Goal: Navigation & Orientation: Find specific page/section

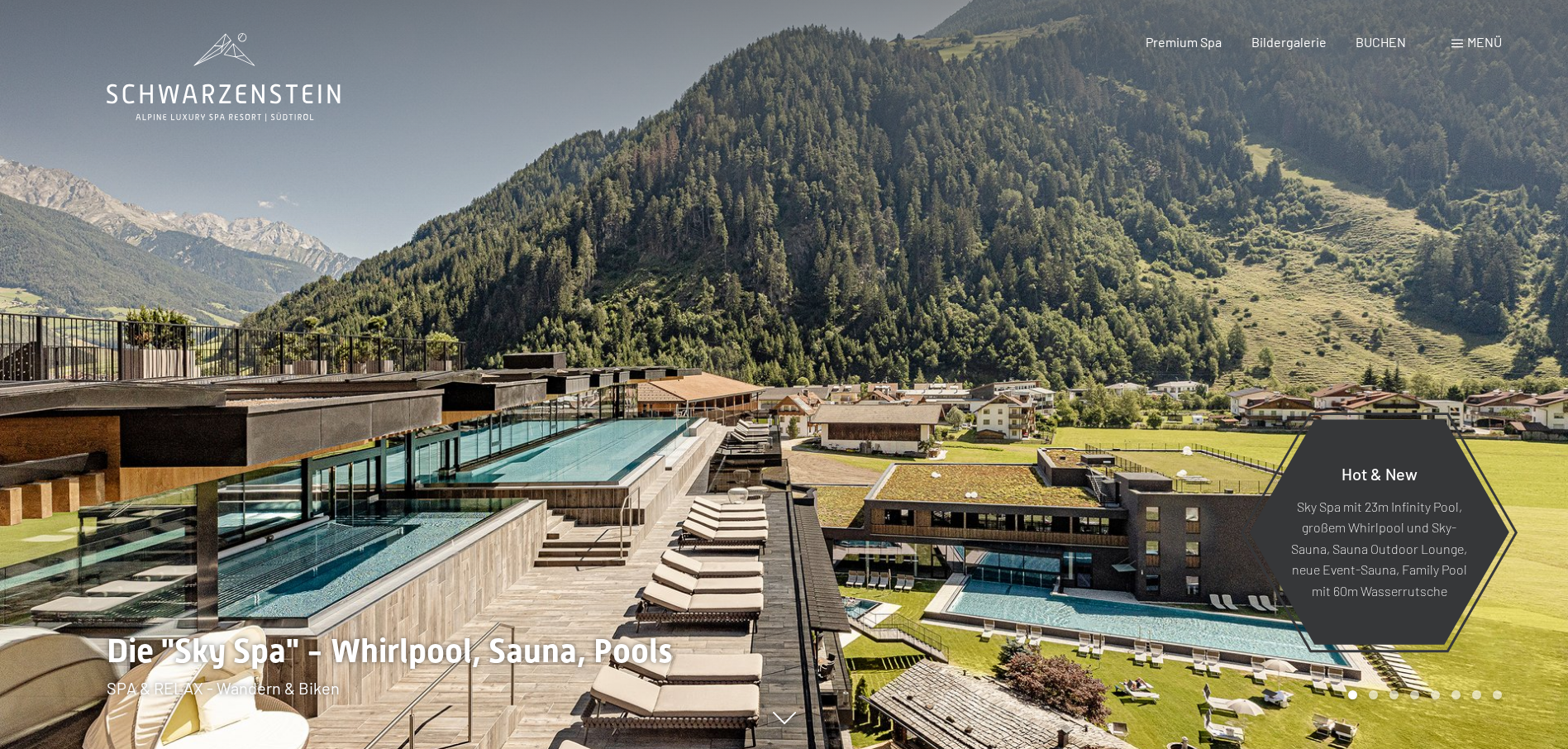
click at [1456, 42] on span at bounding box center [1457, 44] width 11 height 9
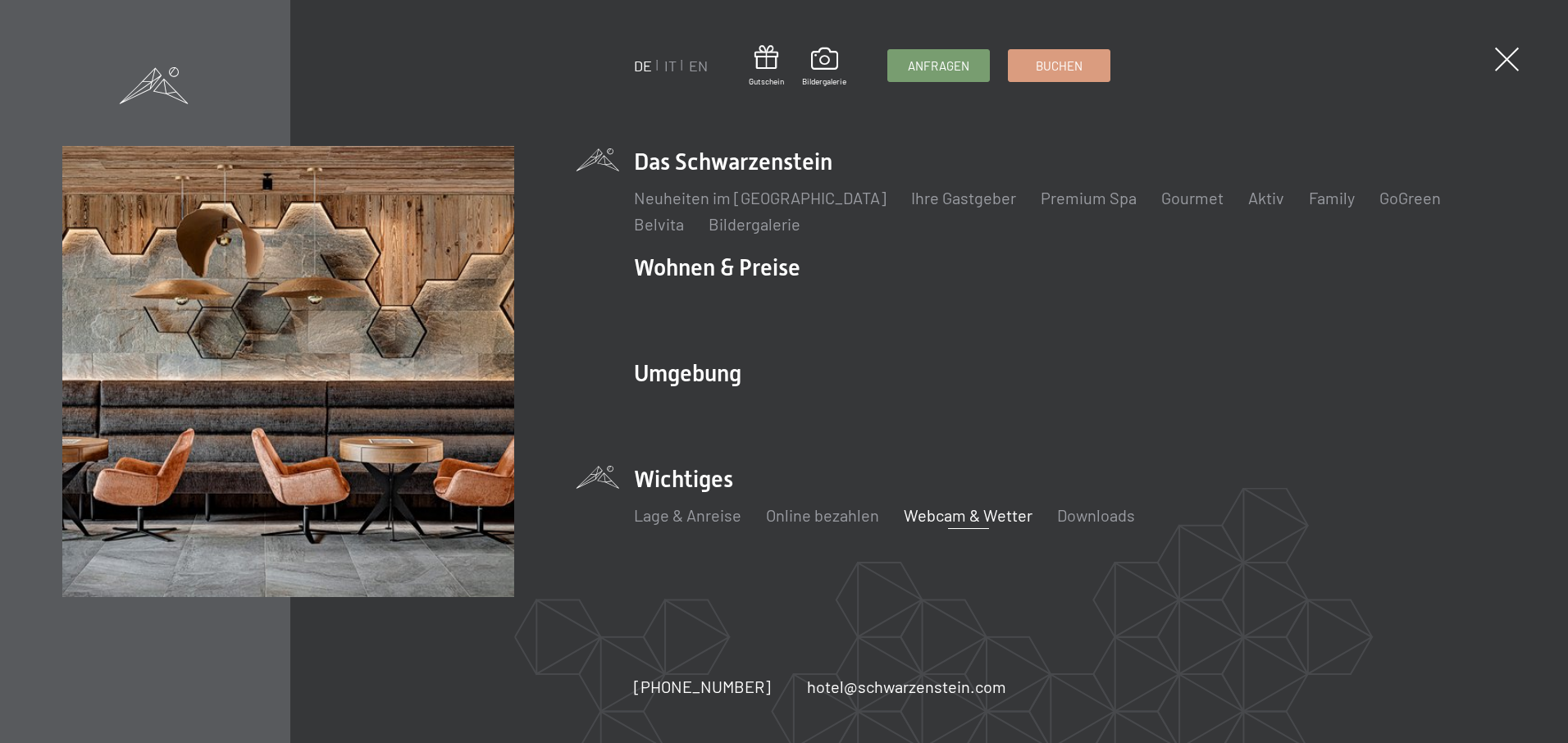
click at [928, 515] on link "Webcam & Wetter" at bounding box center [968, 515] width 129 height 20
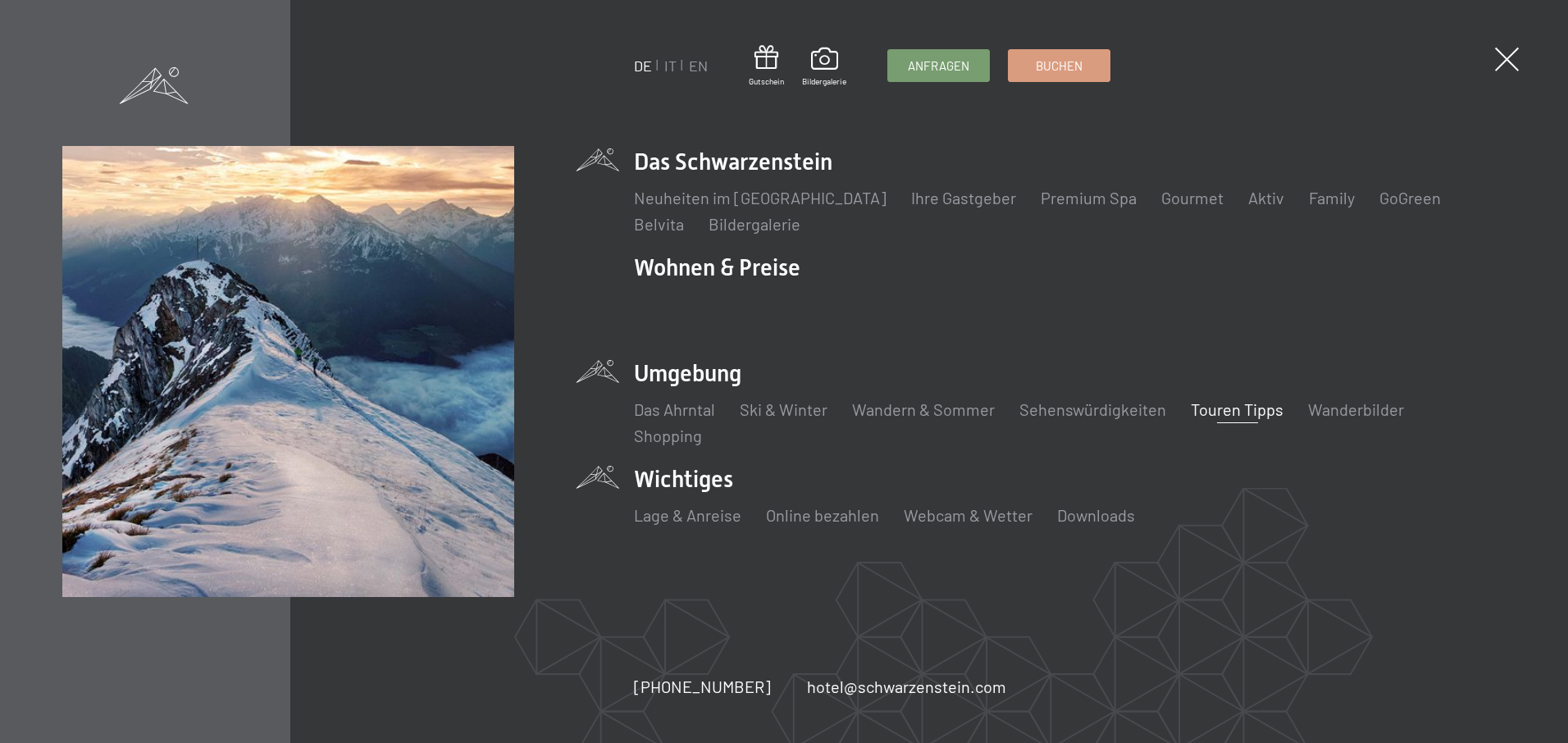
click at [1244, 404] on link "Touren Tipps" at bounding box center [1237, 409] width 93 height 20
click at [885, 405] on link "Wandern & Sommer" at bounding box center [923, 409] width 143 height 20
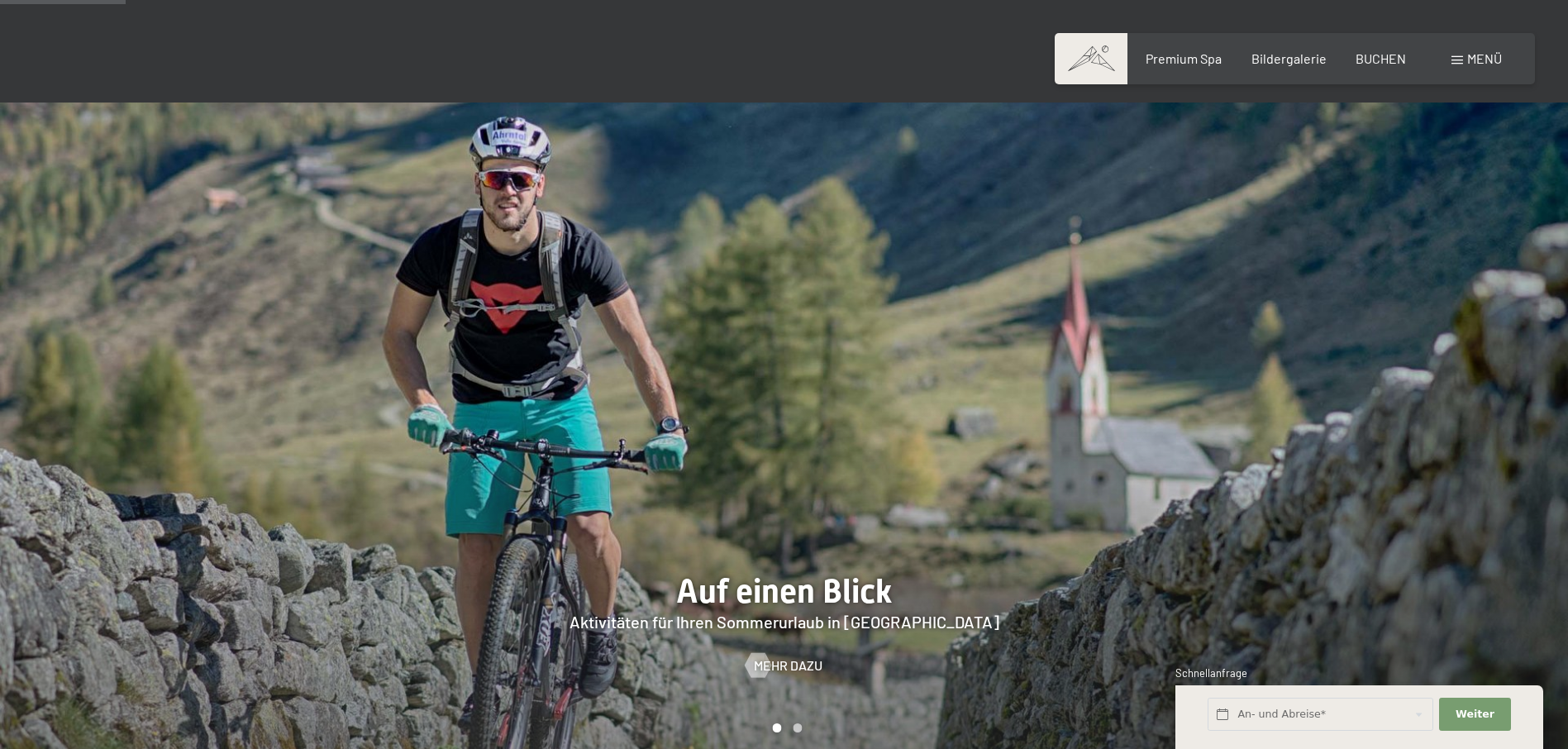
scroll to position [991, 0]
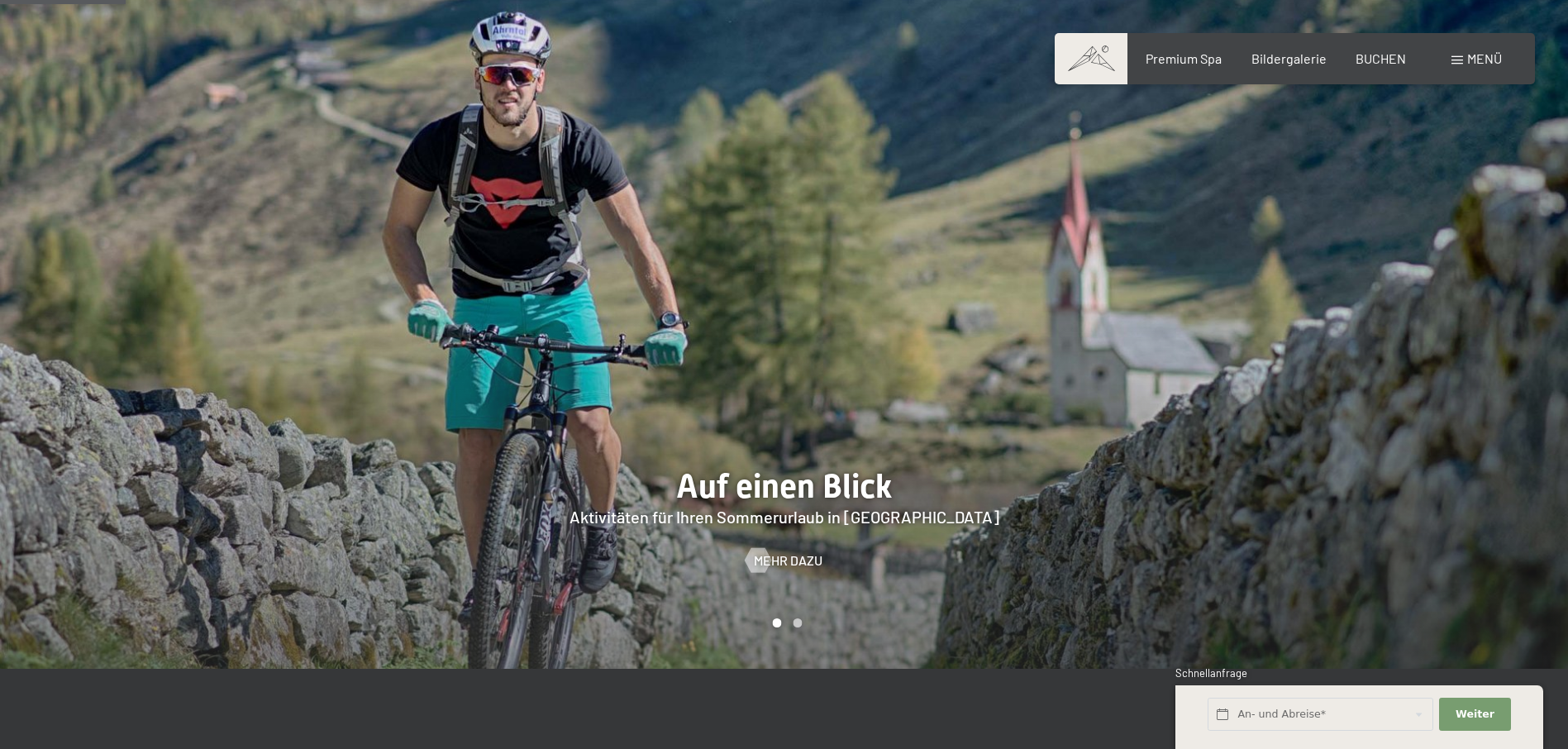
click at [910, 522] on div at bounding box center [1177, 333] width 785 height 671
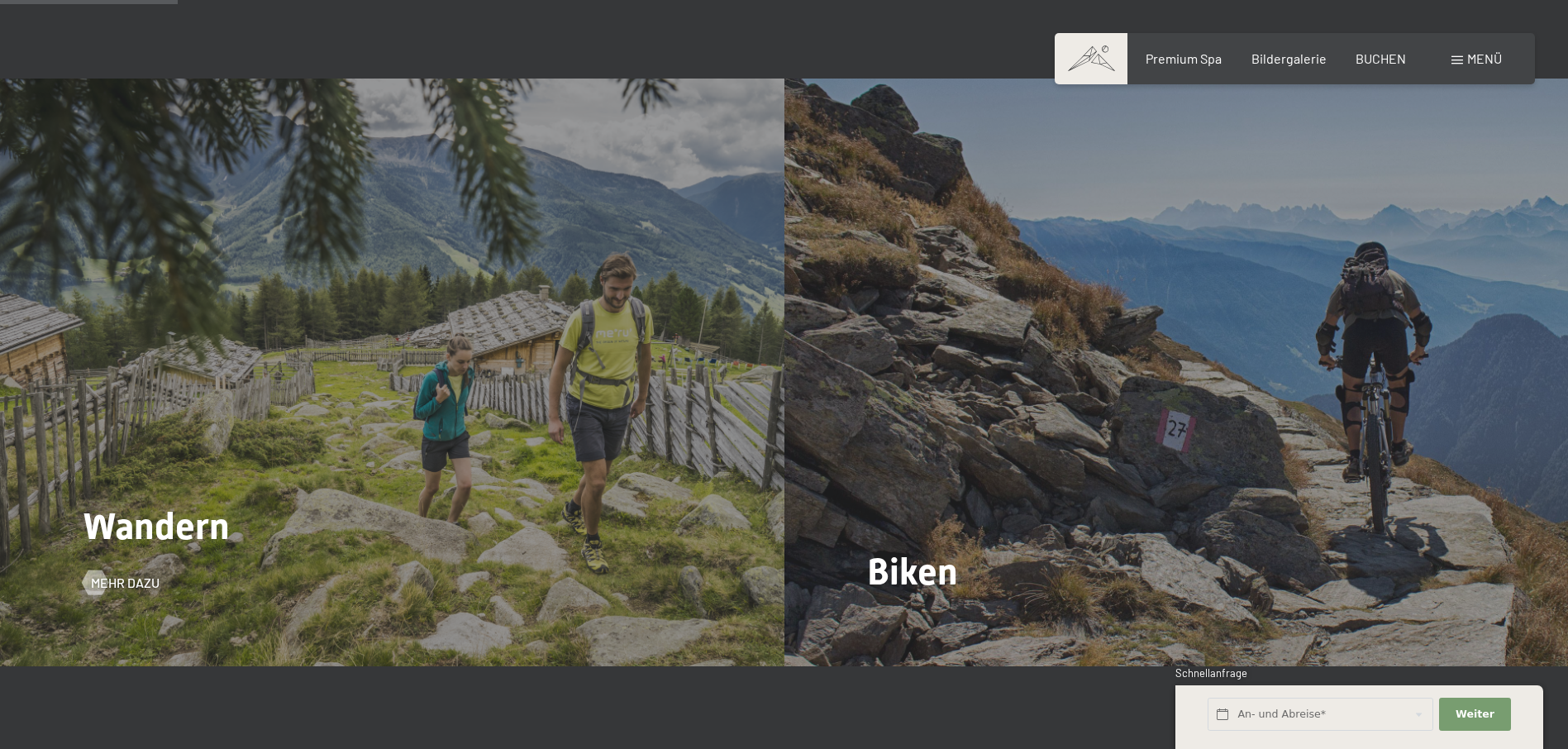
scroll to position [1735, 0]
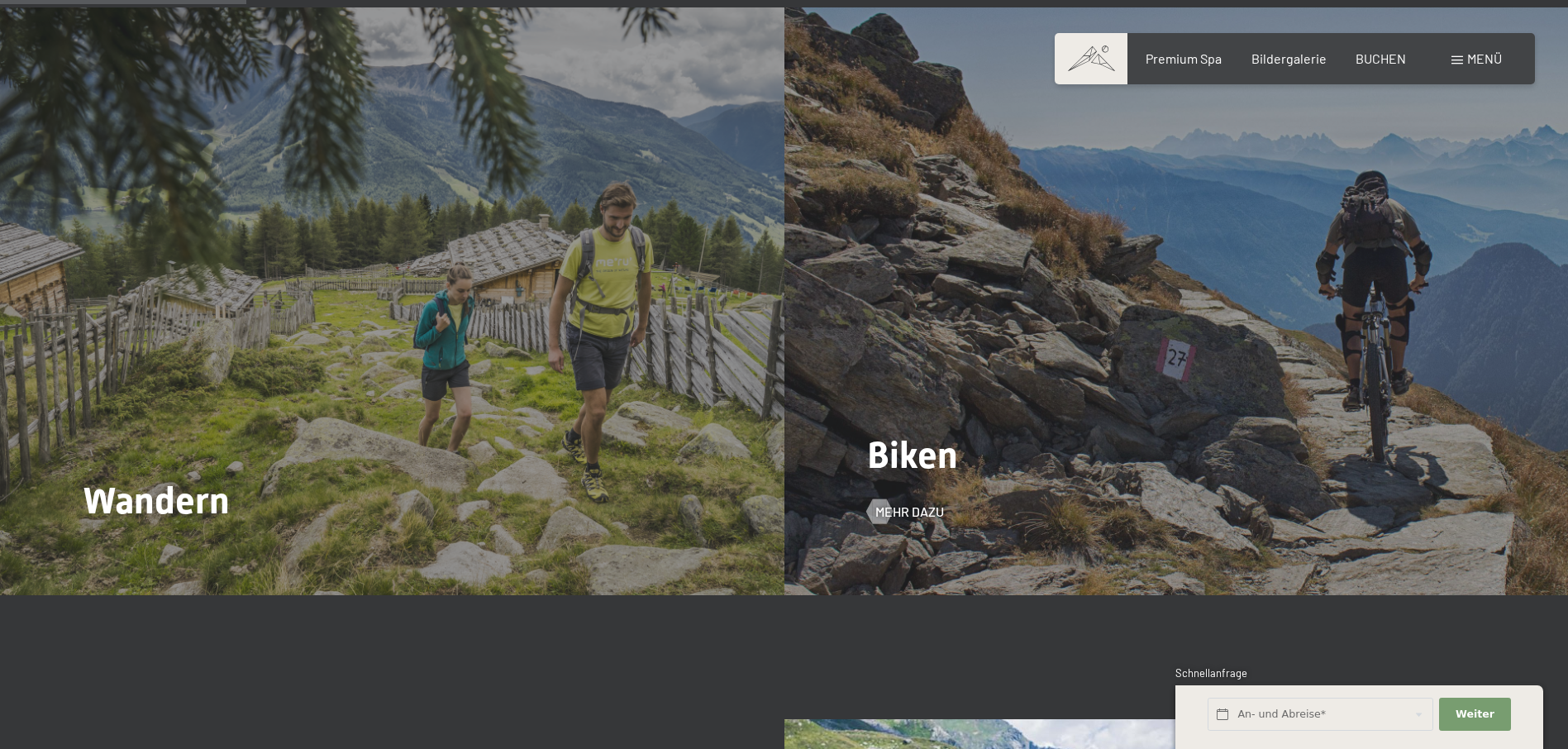
click at [921, 433] on span "Biken" at bounding box center [912, 455] width 91 height 44
click at [993, 388] on div "Biken Mehr dazu" at bounding box center [1177, 301] width 785 height 587
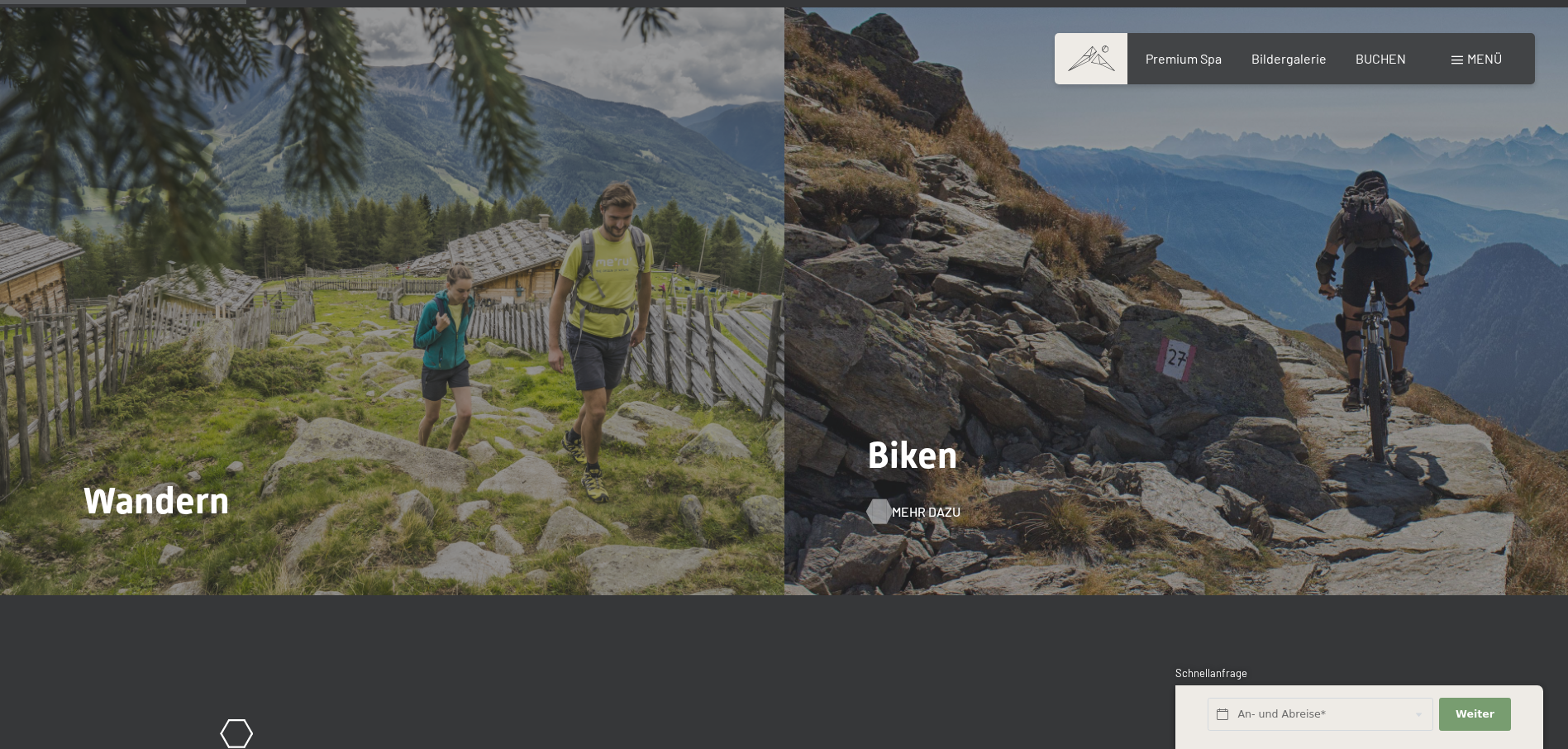
click at [915, 502] on span "Mehr dazu" at bounding box center [926, 511] width 68 height 18
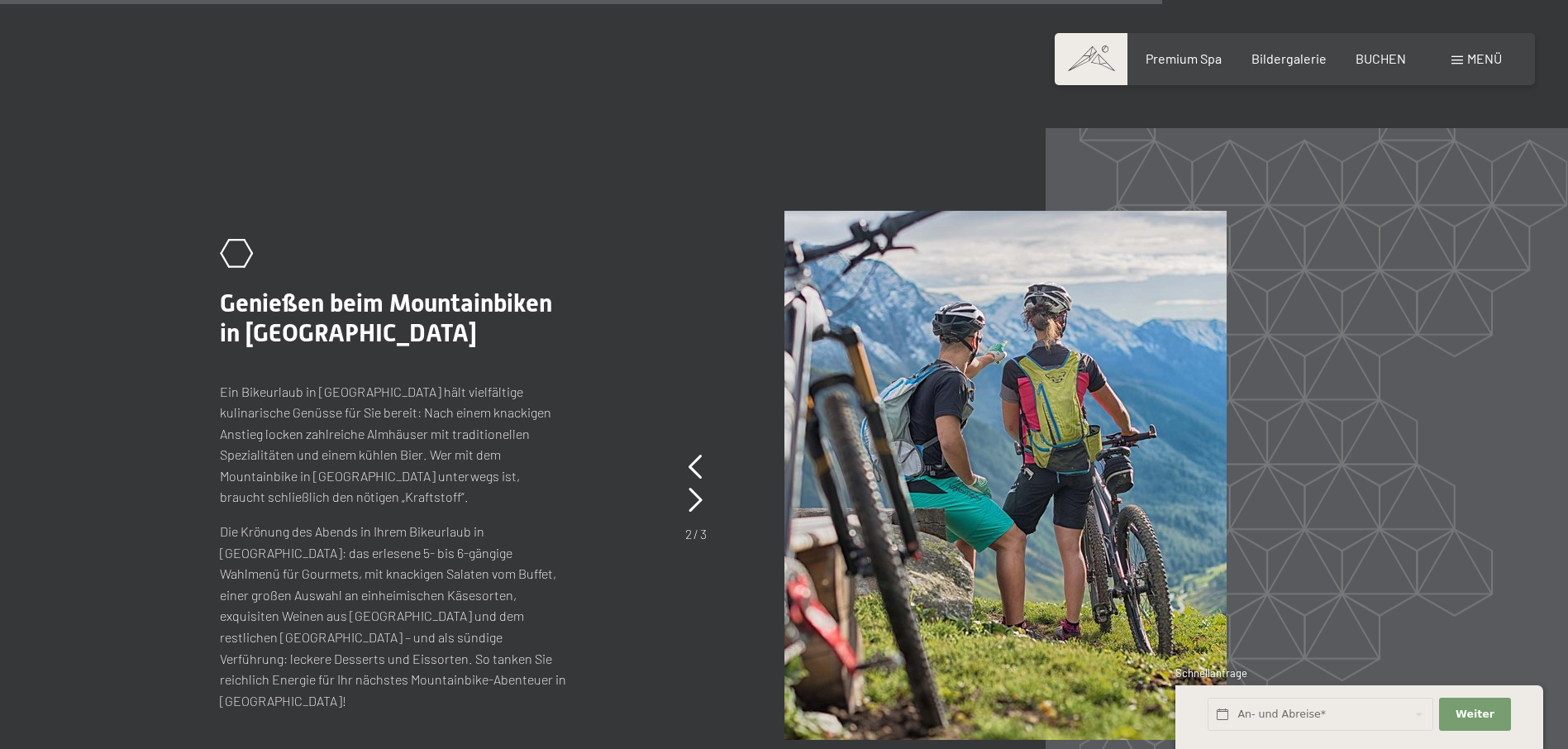
scroll to position [3966, 0]
